Goal: Information Seeking & Learning: Learn about a topic

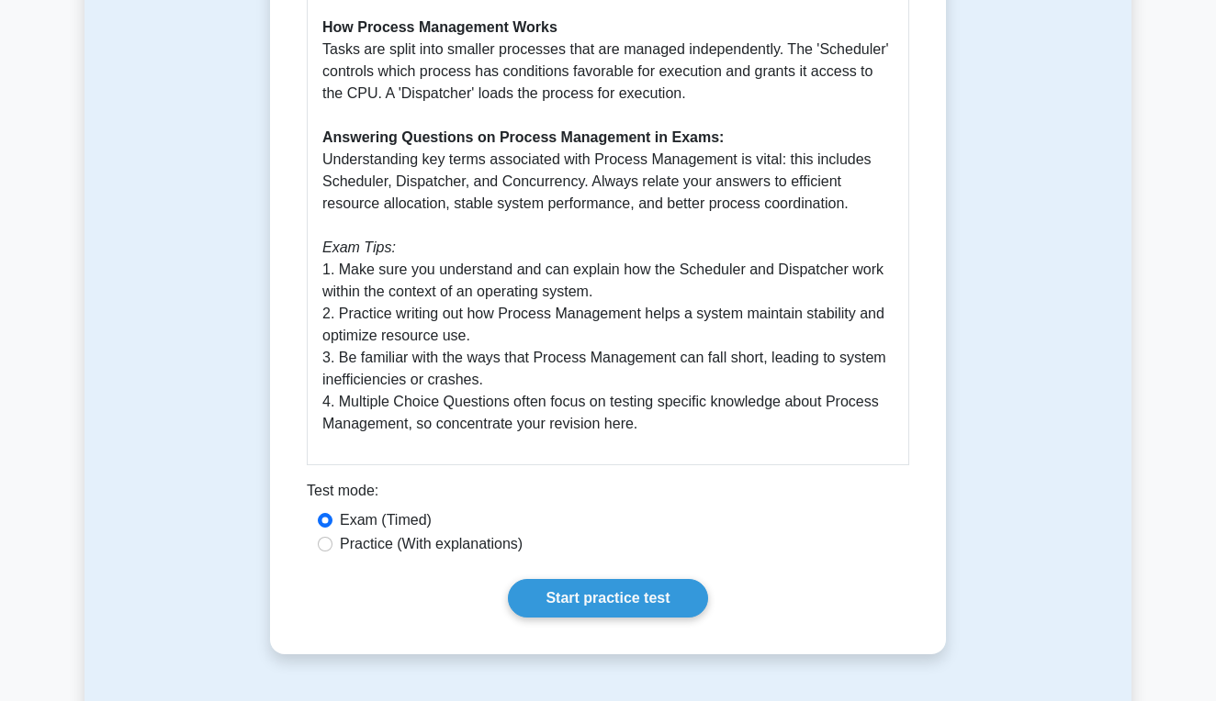
scroll to position [792, 0]
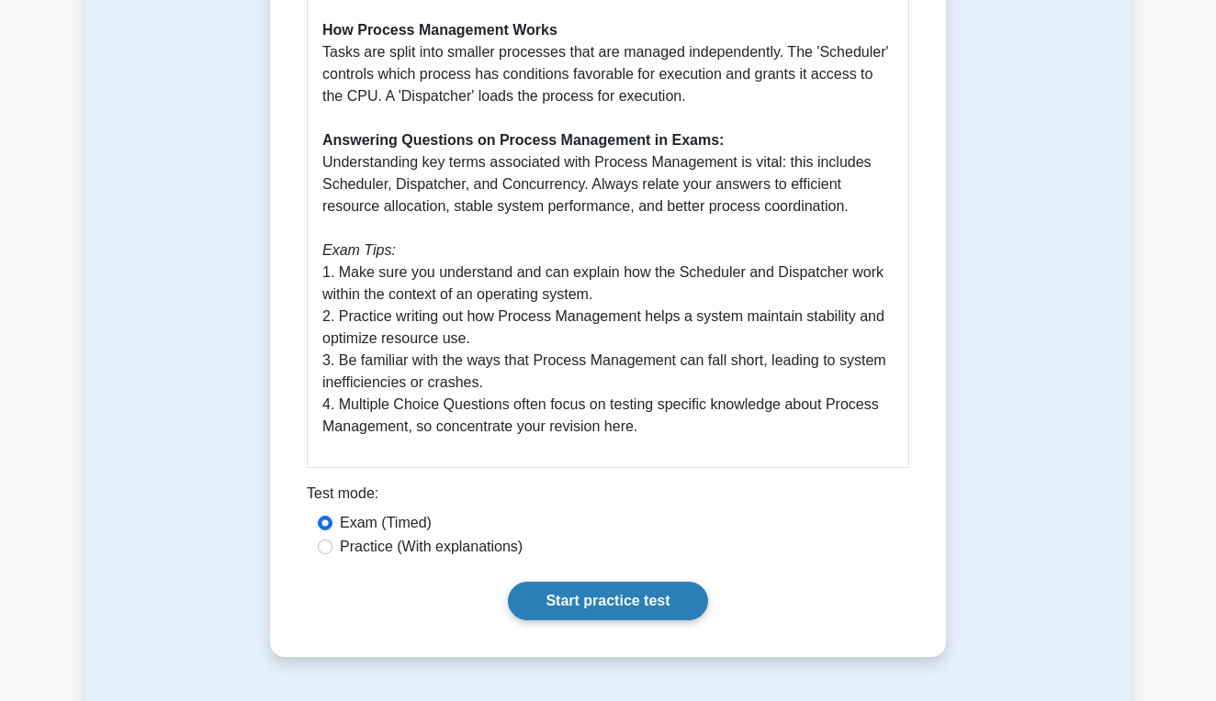
click at [614, 603] on link "Start practice test" at bounding box center [607, 601] width 199 height 39
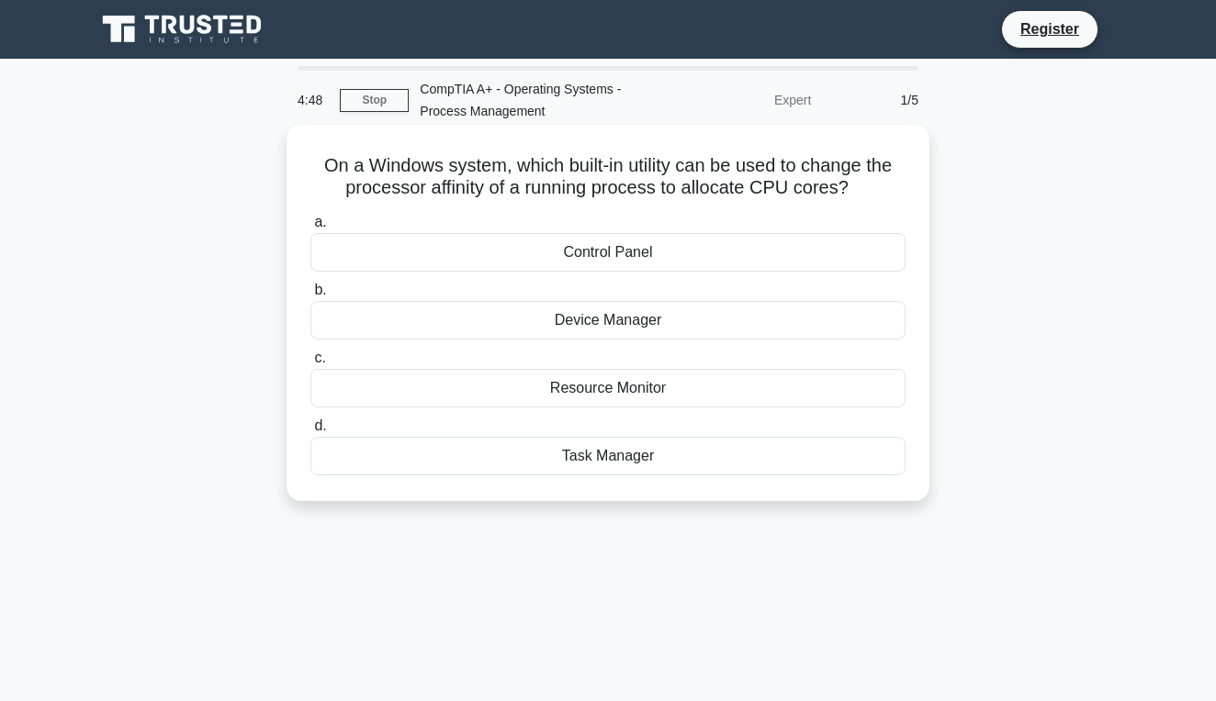
click at [624, 457] on div "Task Manager" at bounding box center [607, 456] width 595 height 39
click at [310, 432] on input "d. Task Manager" at bounding box center [310, 427] width 0 height 12
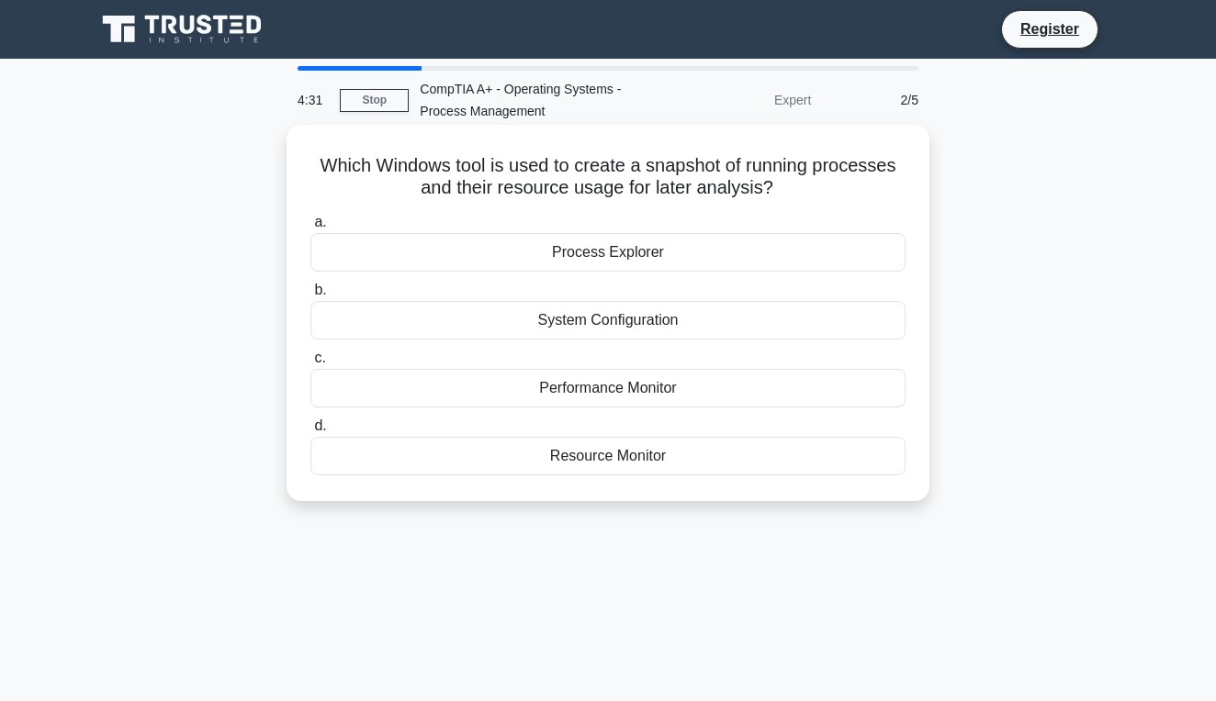
click at [615, 461] on div "Resource Monitor" at bounding box center [607, 456] width 595 height 39
click at [310, 432] on input "d. Resource Monitor" at bounding box center [310, 427] width 0 height 12
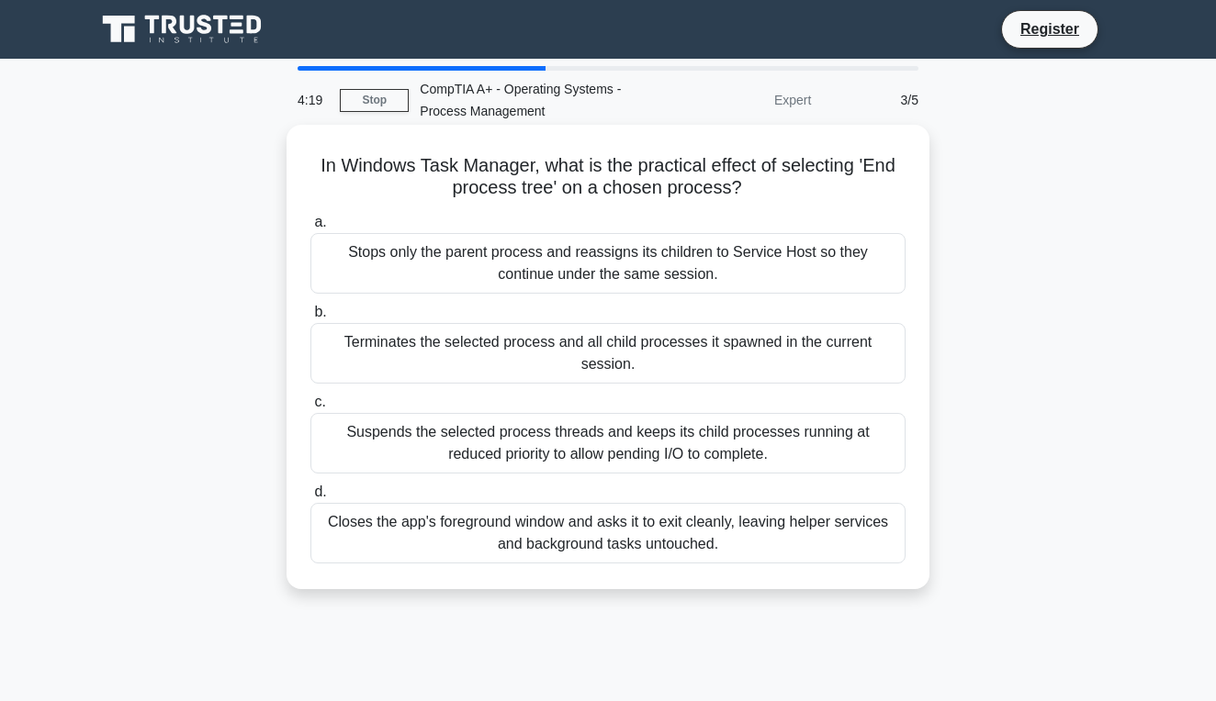
click at [591, 452] on div "Suspends the selected process threads and keeps its child processes running at …" at bounding box center [607, 443] width 595 height 61
click at [310, 409] on input "c. Suspends the selected process threads and keeps its child processes running …" at bounding box center [310, 403] width 0 height 12
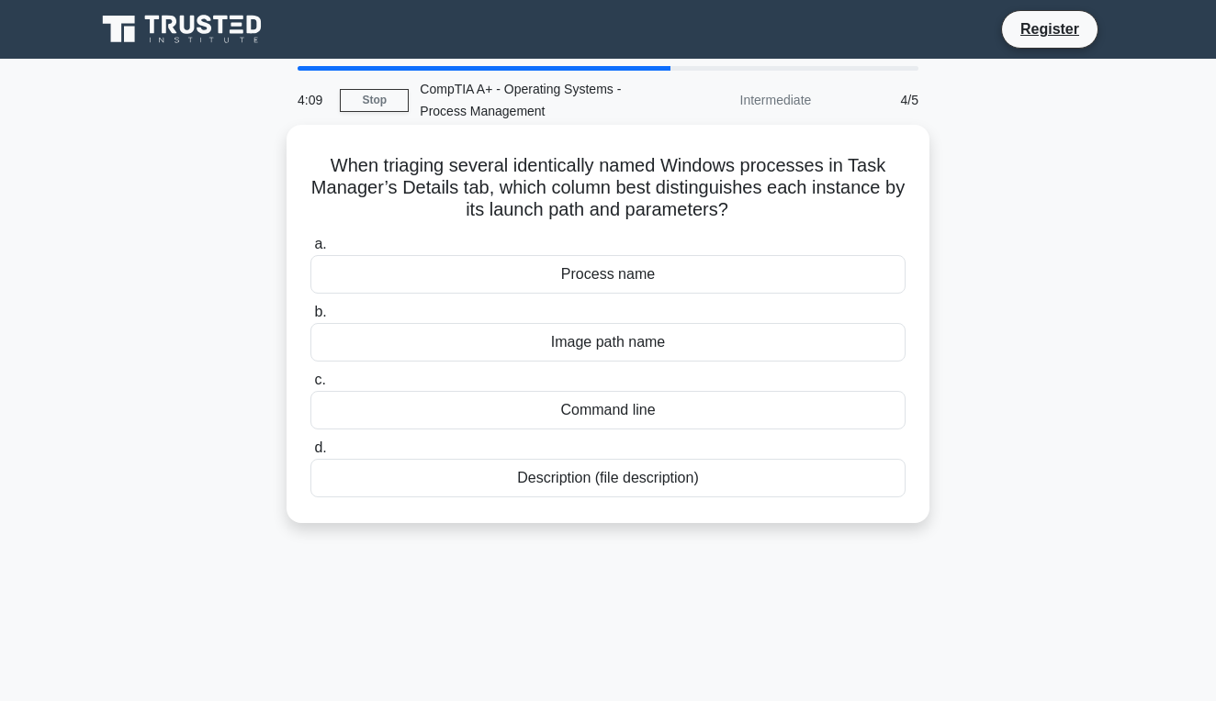
click at [657, 284] on div "Process name" at bounding box center [607, 274] width 595 height 39
click at [310, 251] on input "a. Process name" at bounding box center [310, 245] width 0 height 12
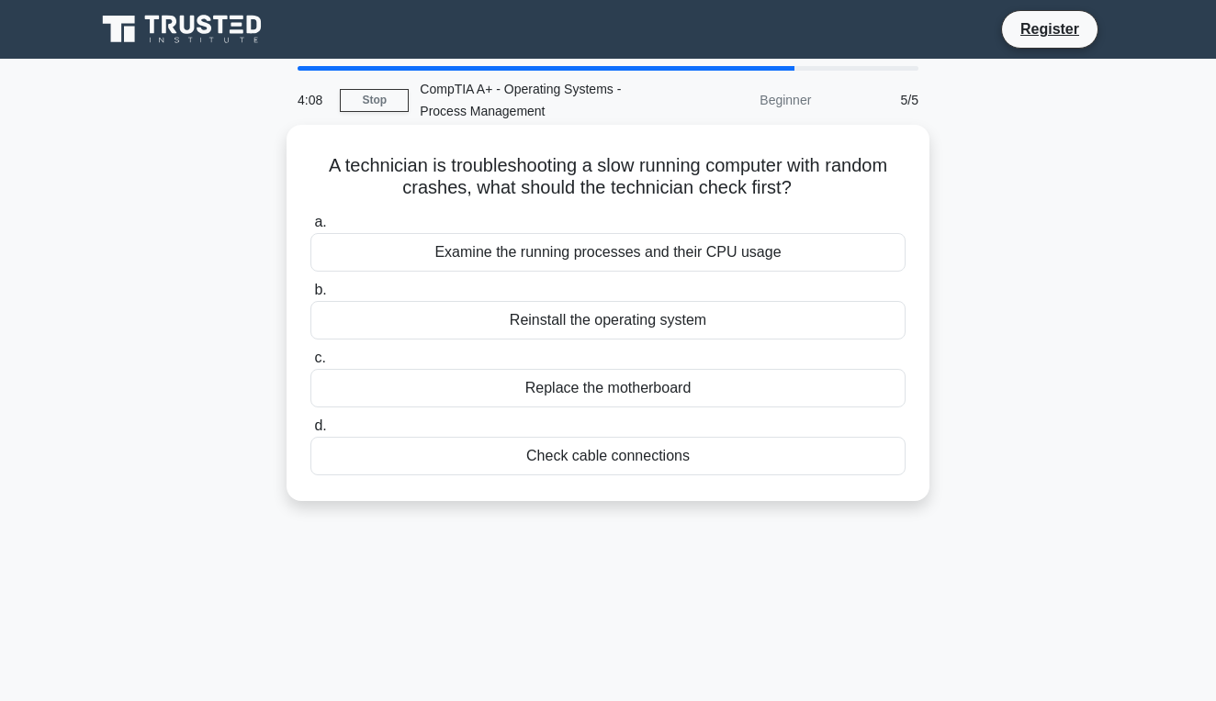
click at [627, 323] on div "Reinstall the operating system" at bounding box center [607, 320] width 595 height 39
click at [310, 297] on input "b. Reinstall the operating system" at bounding box center [310, 291] width 0 height 12
